Goal: Task Accomplishment & Management: Complete application form

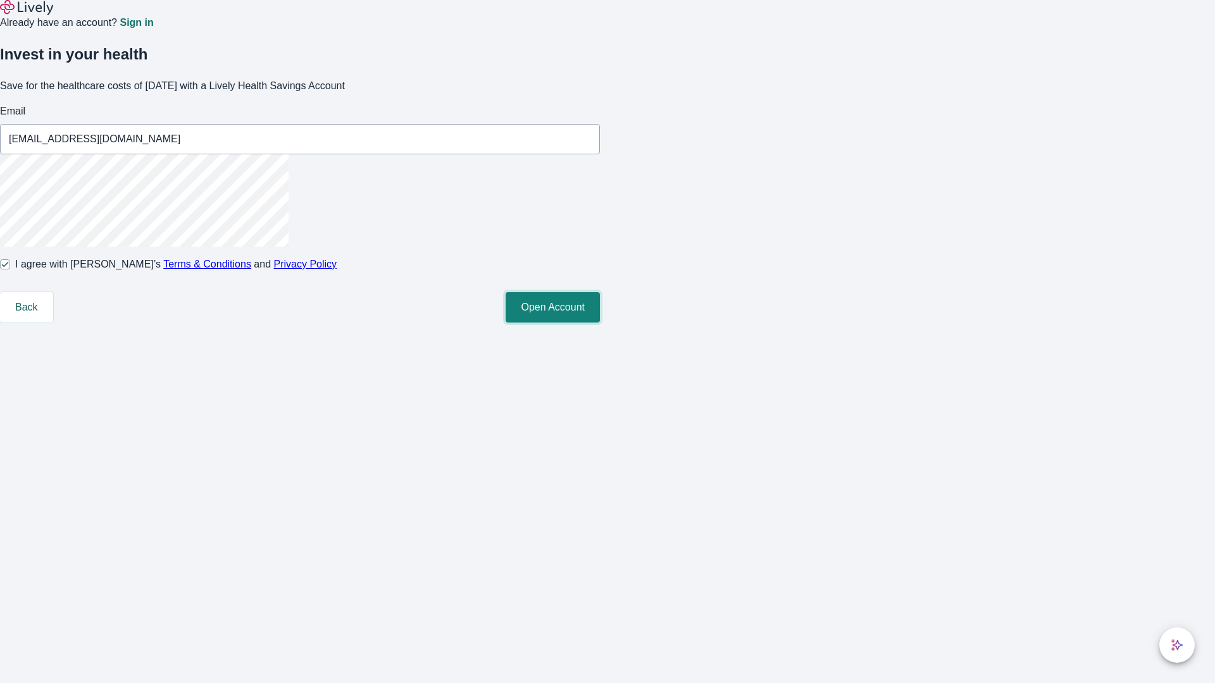
click at [600, 323] on button "Open Account" at bounding box center [553, 307] width 94 height 30
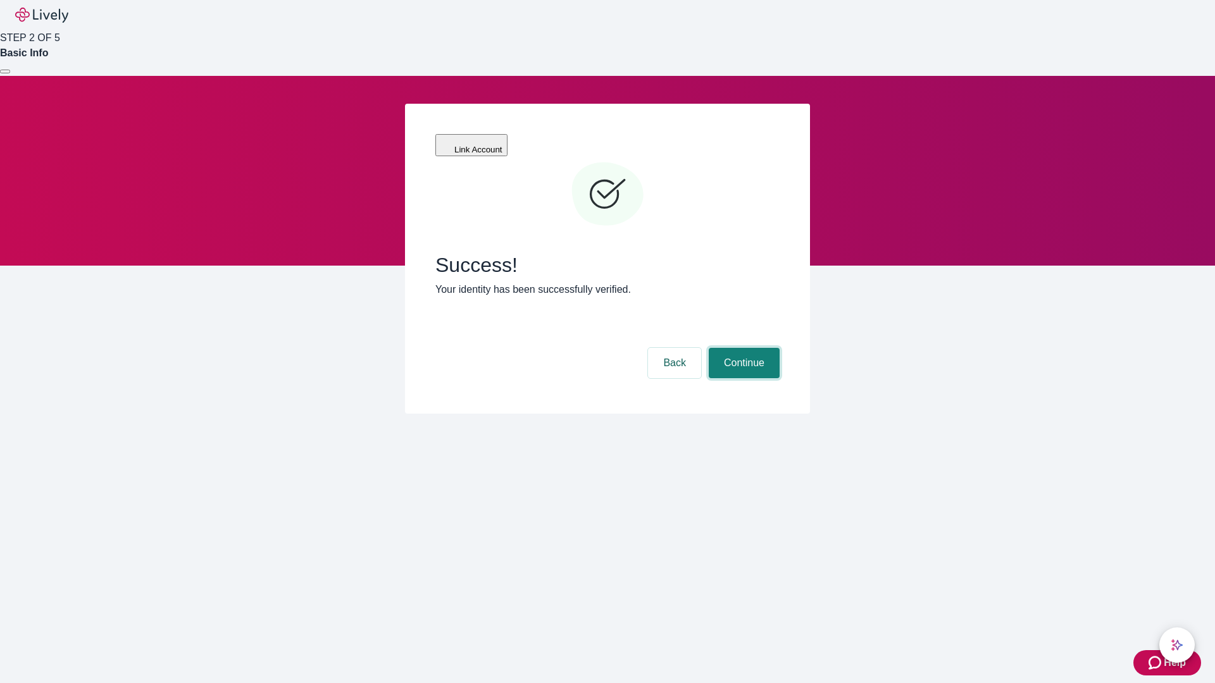
click at [742, 348] on button "Continue" at bounding box center [744, 363] width 71 height 30
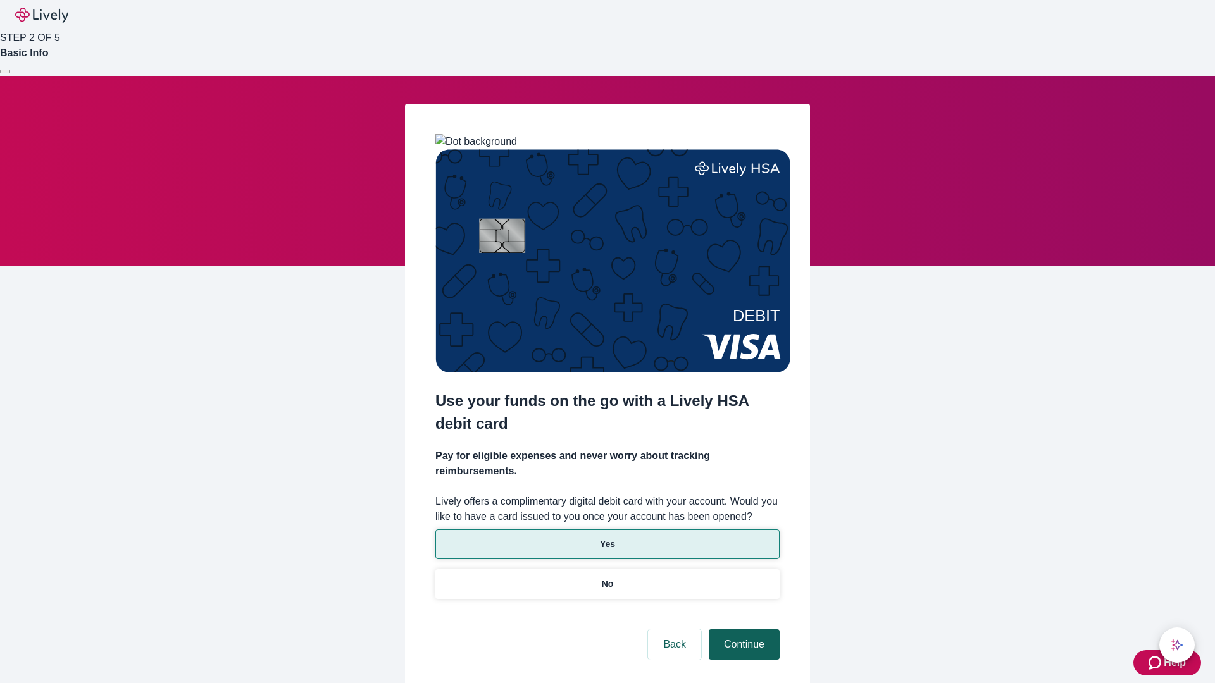
click at [607, 538] on p "Yes" at bounding box center [607, 544] width 15 height 13
click at [742, 630] on button "Continue" at bounding box center [744, 645] width 71 height 30
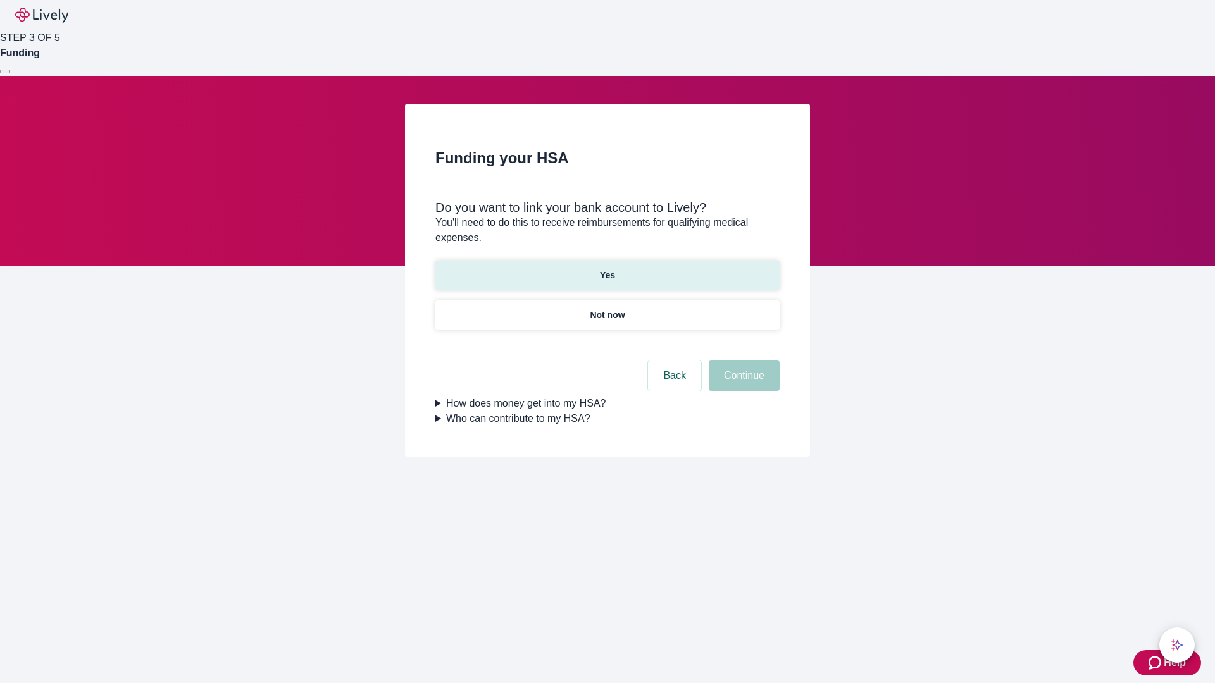
click at [607, 269] on p "Yes" at bounding box center [607, 275] width 15 height 13
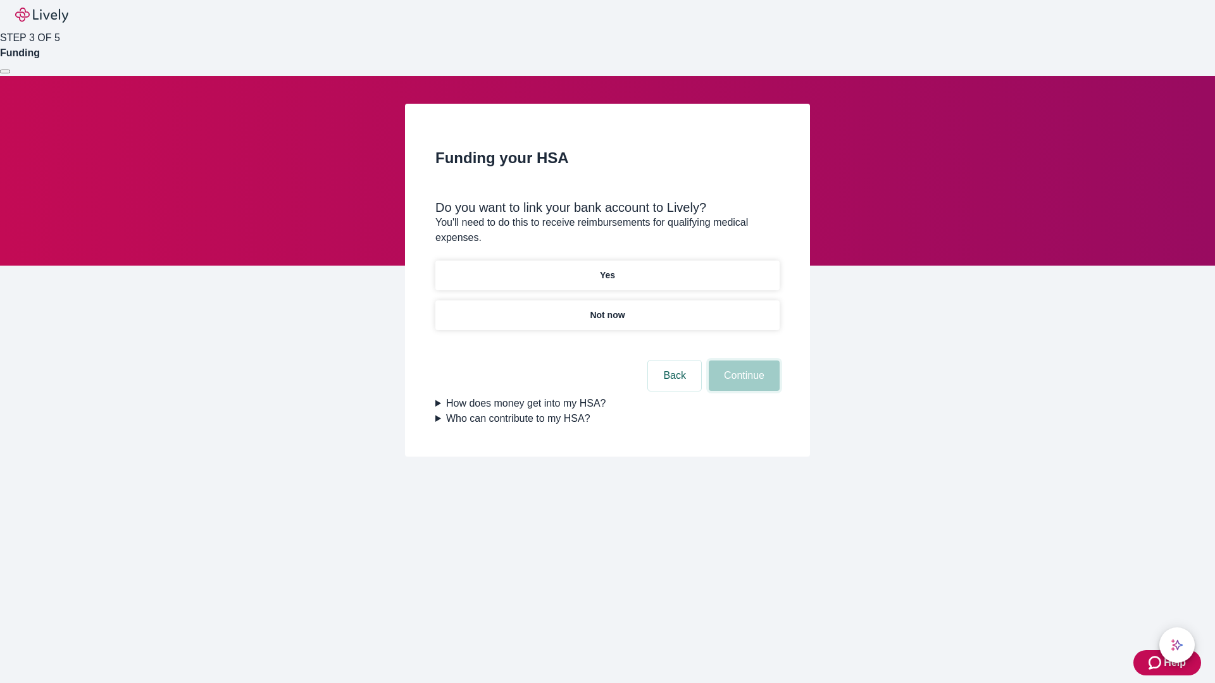
click at [742, 361] on button "Continue" at bounding box center [744, 376] width 71 height 30
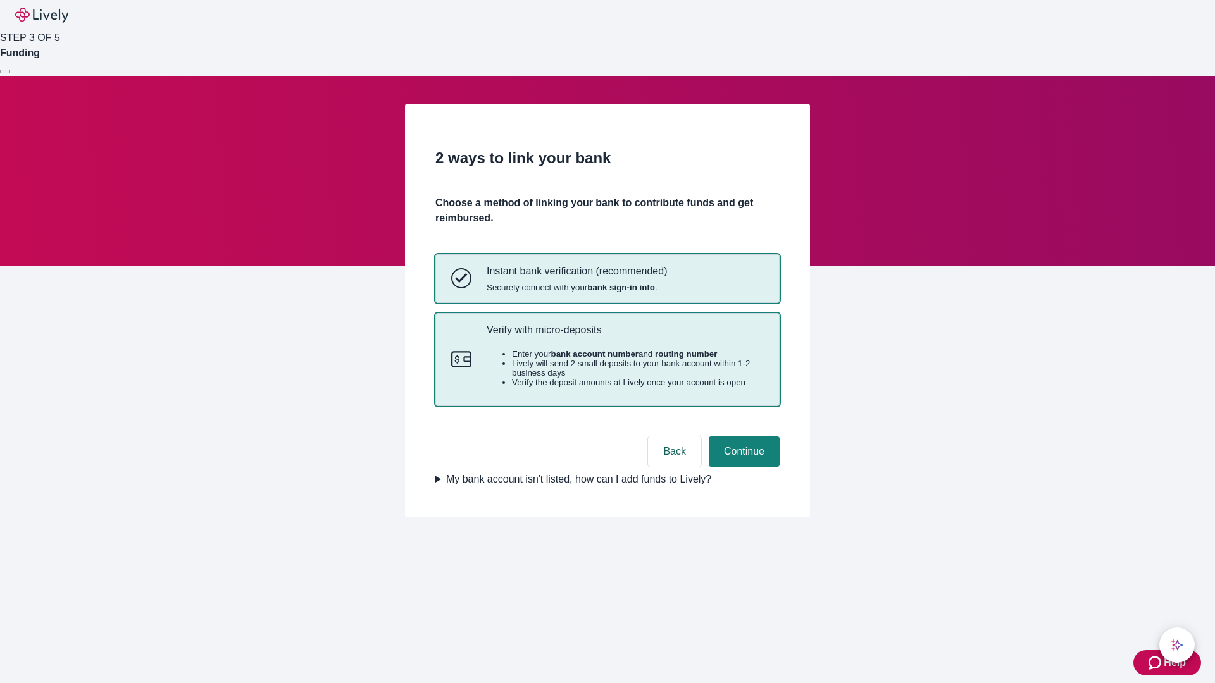
click at [625, 336] on p "Verify with micro-deposits" at bounding box center [625, 330] width 277 height 12
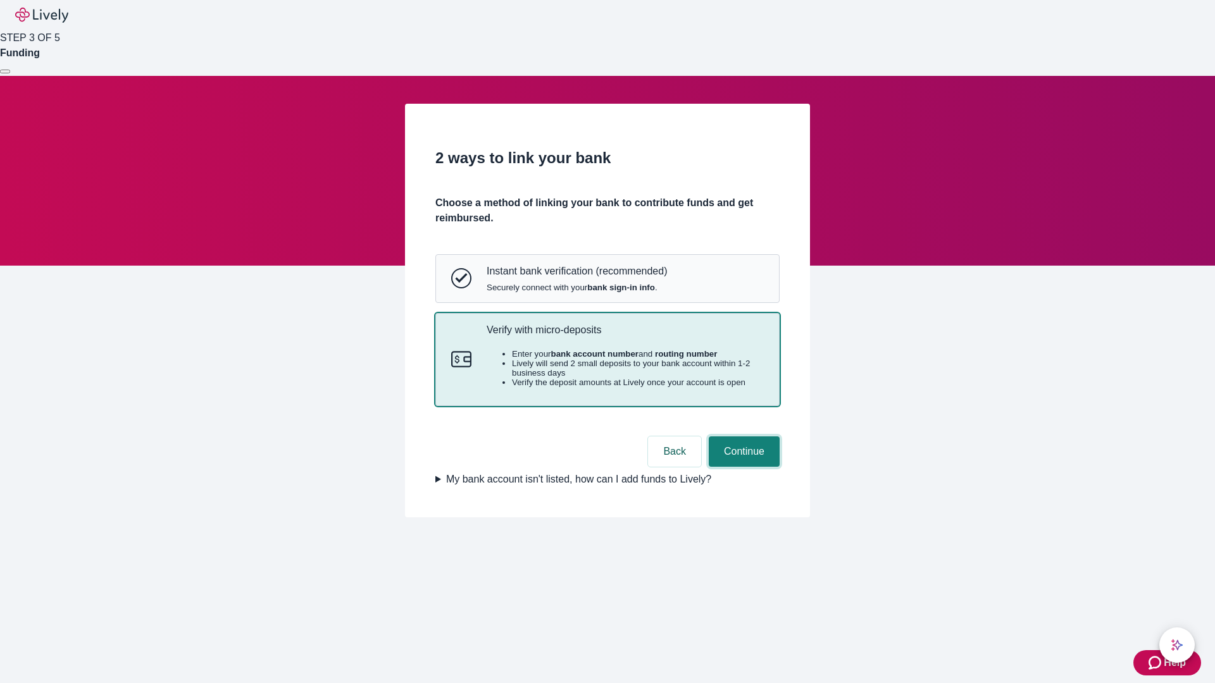
click at [742, 467] on button "Continue" at bounding box center [744, 452] width 71 height 30
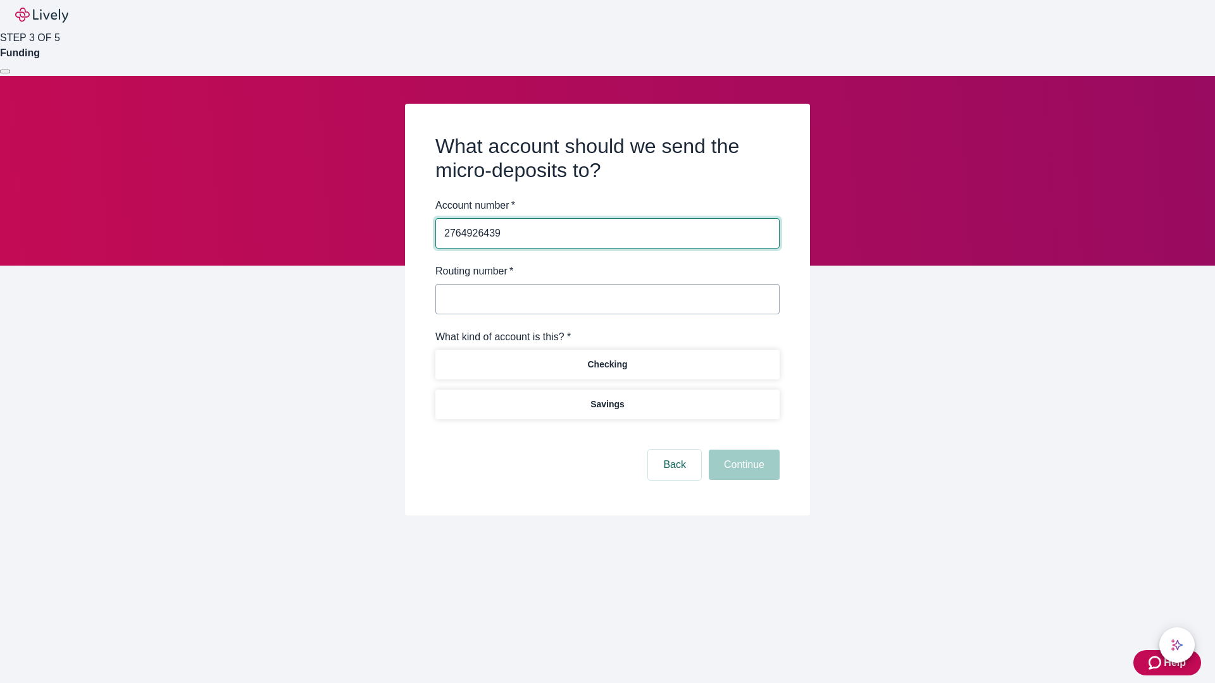
type input "2764926439"
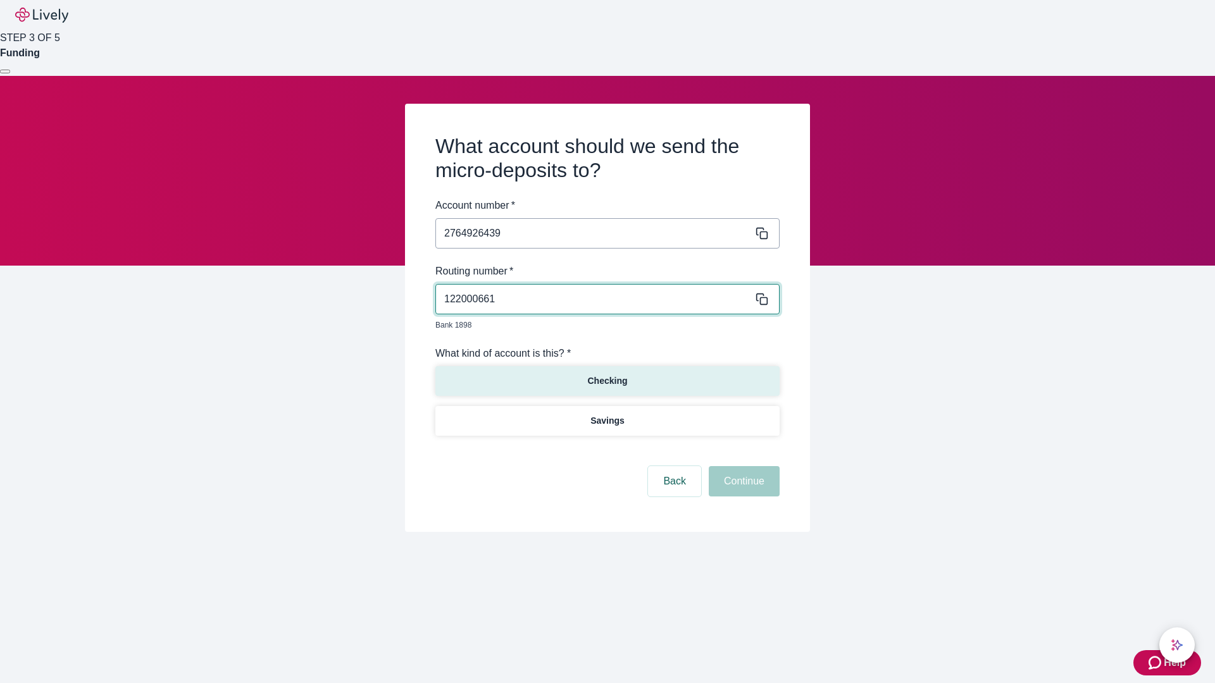
type input "122000661"
click at [607, 375] on p "Checking" at bounding box center [607, 381] width 40 height 13
